Goal: Information Seeking & Learning: Learn about a topic

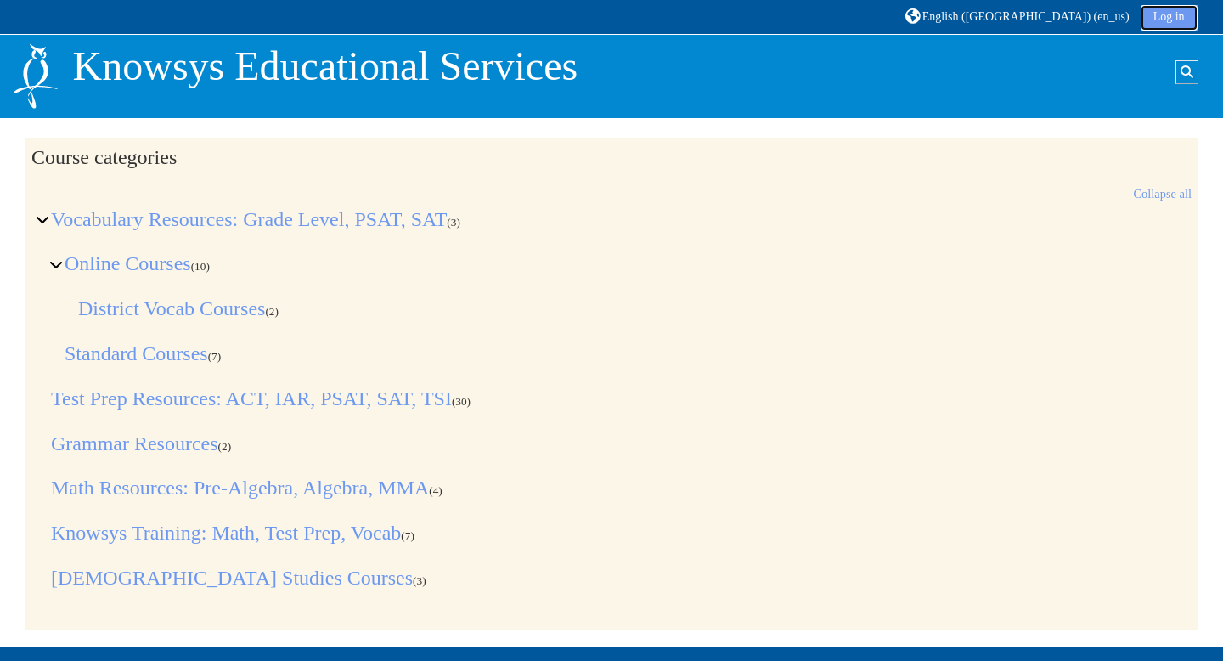
click at [1162, 20] on link "Log in" at bounding box center [1168, 17] width 57 height 25
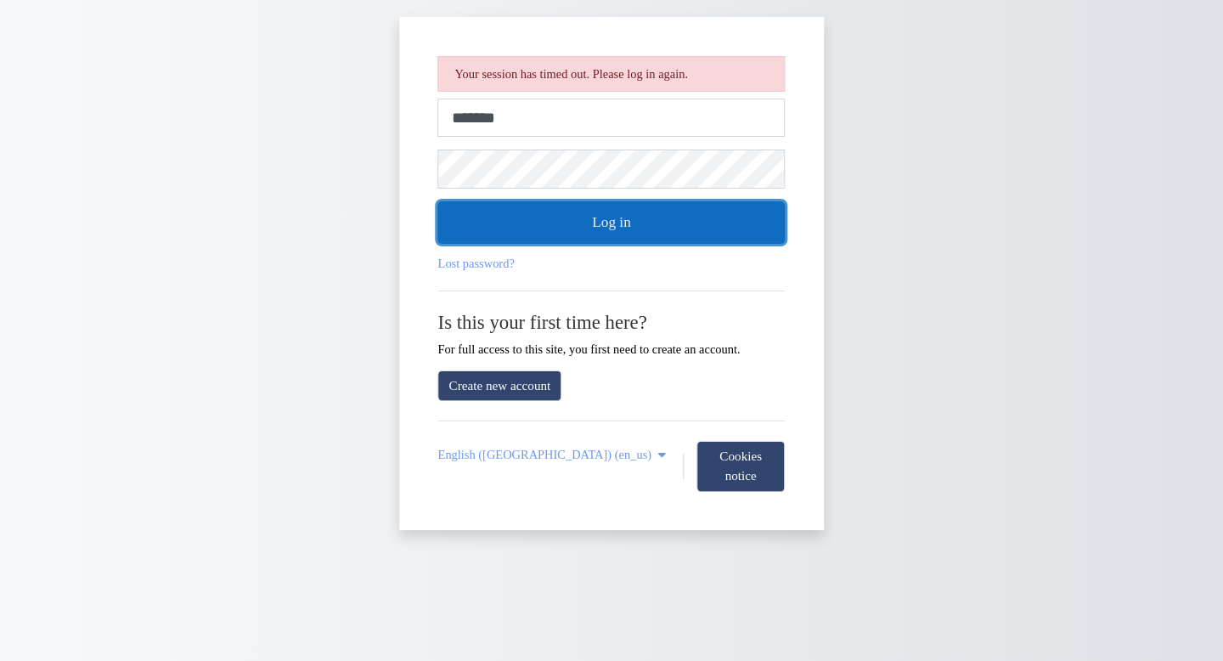
click at [712, 236] on button "Log in" at bounding box center [611, 222] width 347 height 42
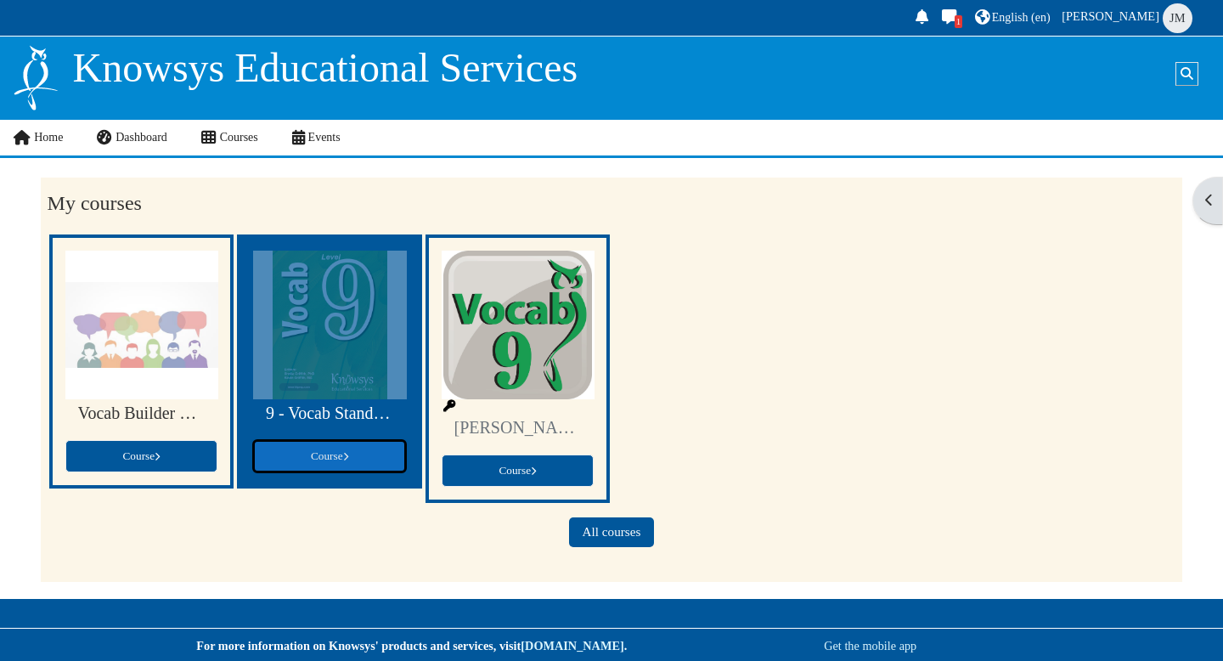
click at [329, 450] on span "Course" at bounding box center [329, 455] width 37 height 13
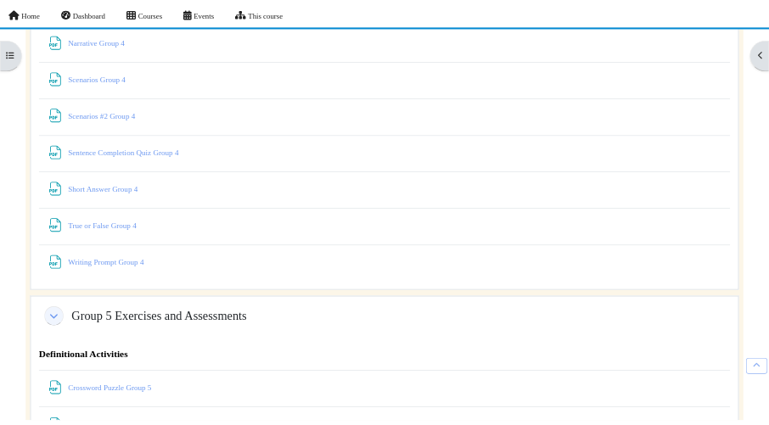
scroll to position [8684, 0]
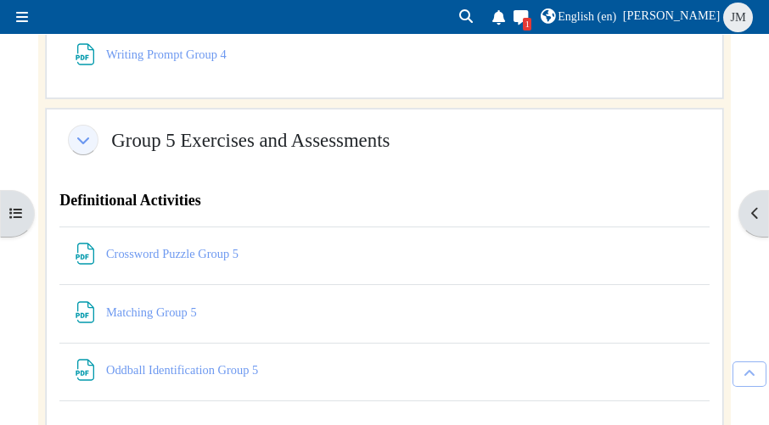
scroll to position [9057, 0]
